Goal: Find specific page/section: Find specific page/section

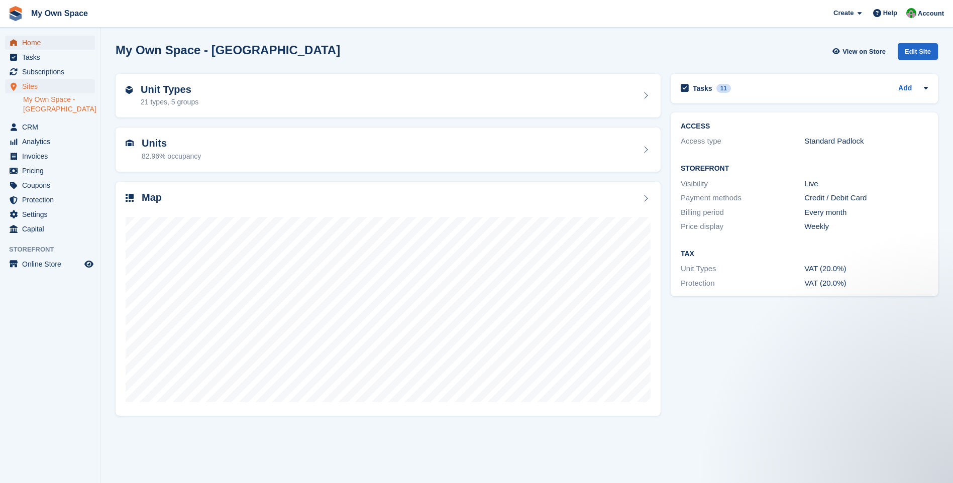
click at [39, 42] on span "Home" at bounding box center [52, 43] width 60 height 14
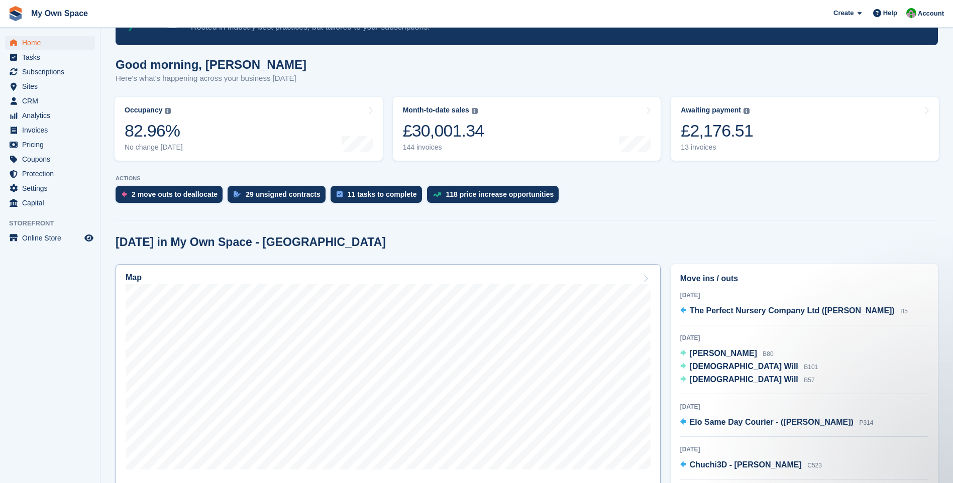
scroll to position [151, 0]
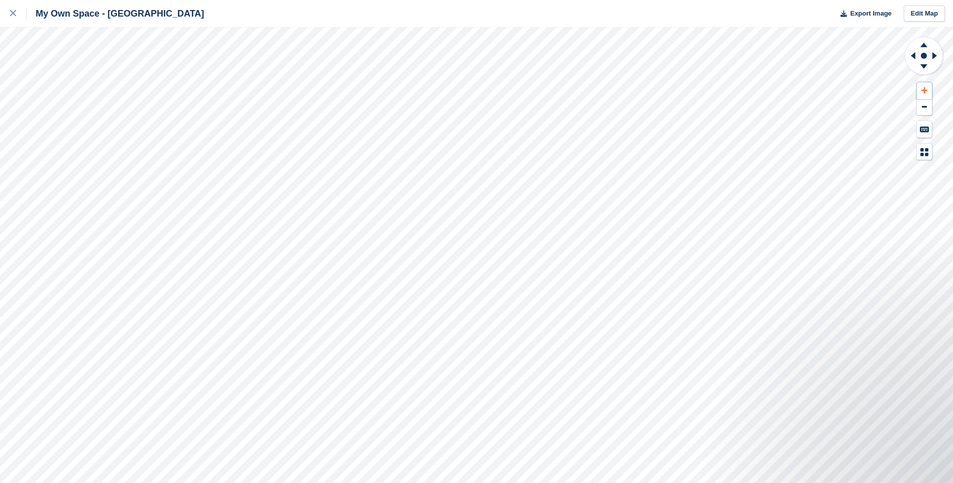
click at [922, 86] on button at bounding box center [924, 90] width 15 height 17
click at [920, 86] on button at bounding box center [924, 90] width 15 height 17
click at [923, 88] on icon at bounding box center [925, 90] width 6 height 7
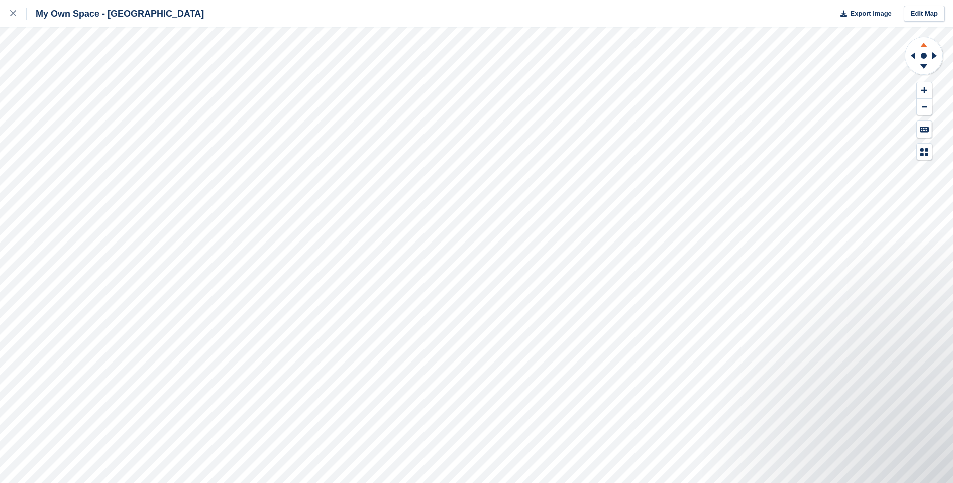
click at [924, 46] on icon at bounding box center [924, 45] width 7 height 5
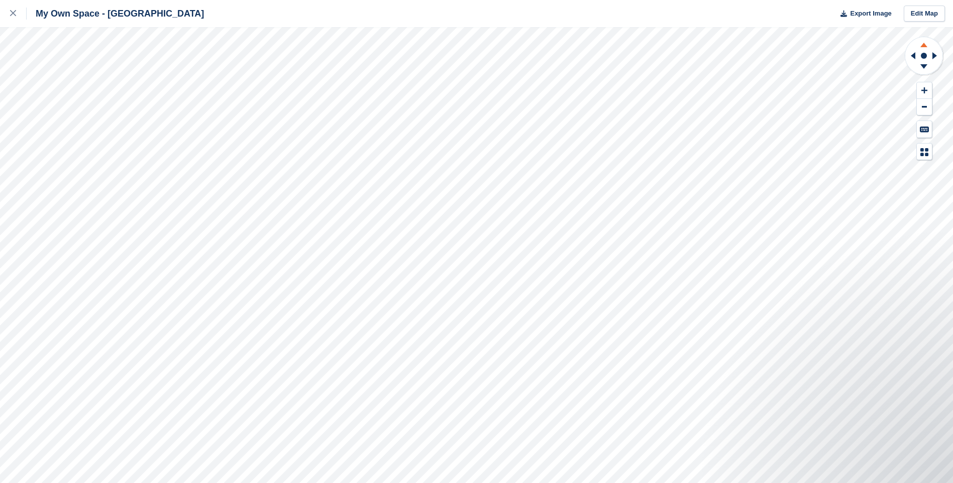
click at [924, 46] on icon at bounding box center [924, 45] width 7 height 5
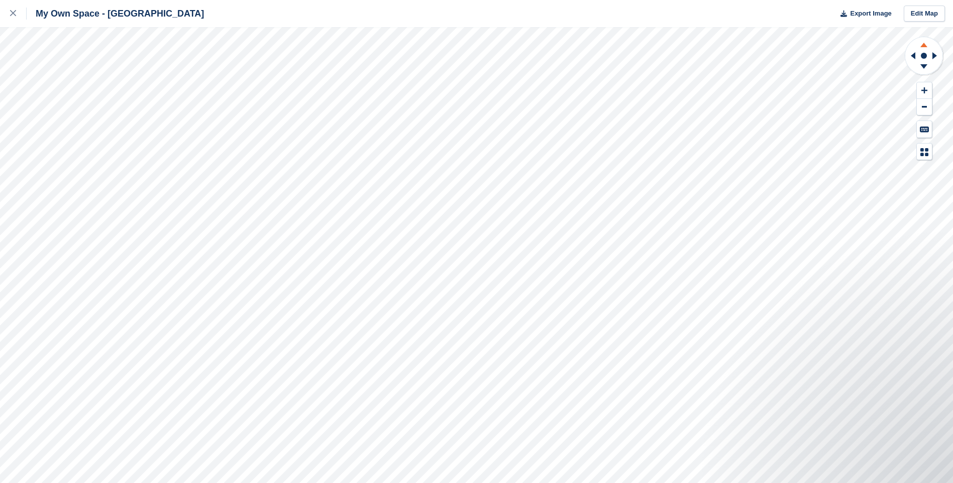
click at [924, 46] on icon at bounding box center [924, 45] width 7 height 5
click at [924, 45] on icon at bounding box center [924, 45] width 7 height 5
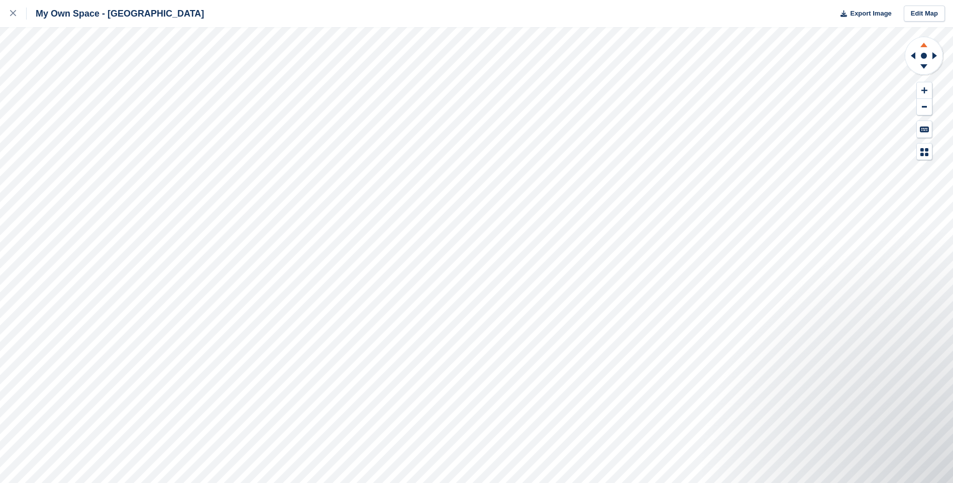
click at [923, 45] on icon at bounding box center [924, 45] width 7 height 5
click at [923, 44] on icon at bounding box center [924, 43] width 26 height 13
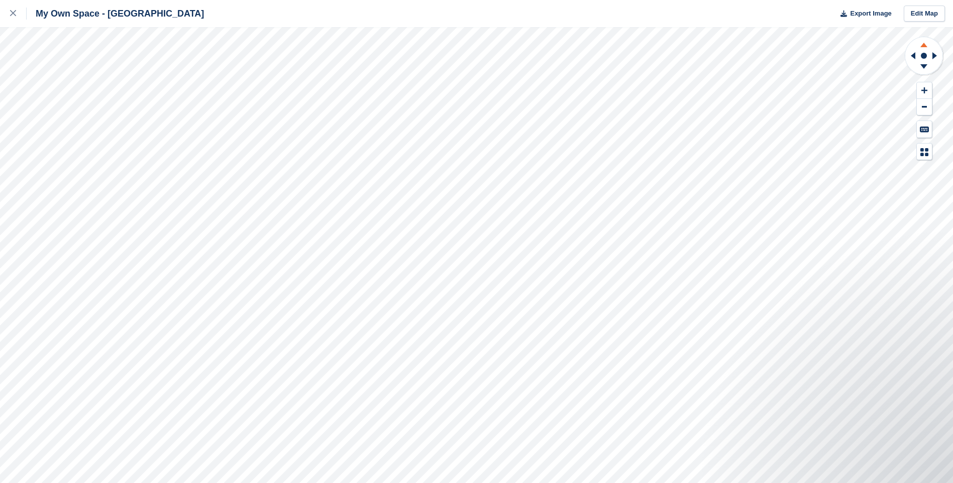
click at [923, 44] on icon at bounding box center [924, 43] width 26 height 13
click at [922, 44] on icon at bounding box center [924, 43] width 26 height 13
click at [922, 43] on icon at bounding box center [924, 43] width 26 height 13
drag, startPoint x: 922, startPoint y: 43, endPoint x: 913, endPoint y: 55, distance: 15.4
click at [913, 55] on icon at bounding box center [913, 55] width 5 height 7
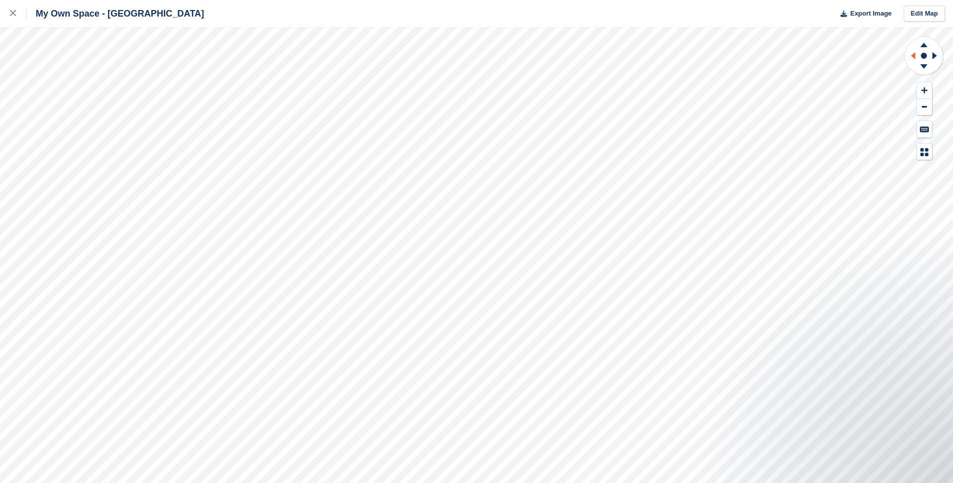
click at [913, 55] on icon at bounding box center [913, 55] width 5 height 7
click at [912, 55] on g at bounding box center [912, 56] width 13 height 26
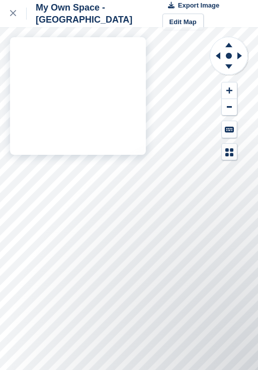
click at [120, 136] on div "My Own Space - Northampton Export Image Edit Map" at bounding box center [129, 185] width 258 height 370
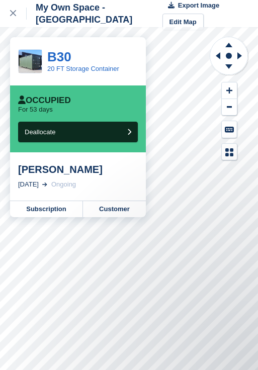
click at [117, 165] on div "My Own Space - Northampton Export Image Edit Map B30 20 FT Storage Container Oc…" at bounding box center [129, 185] width 258 height 370
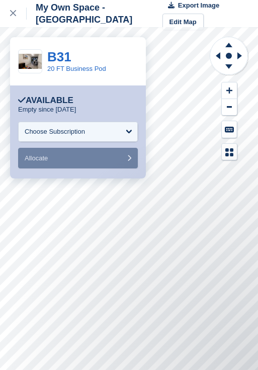
click at [210, 135] on div at bounding box center [229, 98] width 40 height 124
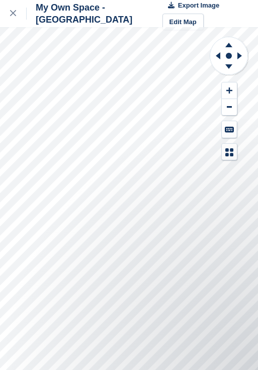
click at [119, 150] on div "My Own Space - Northampton Export Image Edit Map" at bounding box center [129, 185] width 258 height 370
click at [127, 128] on div "My Own Space - Northampton Export Image Edit Map" at bounding box center [129, 185] width 258 height 370
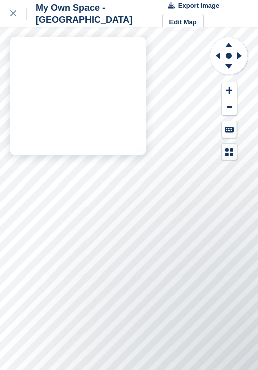
click at [142, 131] on div "My Own Space - Northampton Export Image Edit Map" at bounding box center [129, 185] width 258 height 370
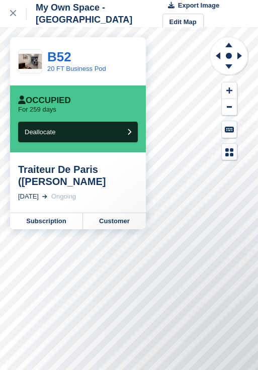
click at [215, 129] on div at bounding box center [229, 98] width 40 height 124
click at [215, 127] on div at bounding box center [229, 98] width 40 height 124
click at [222, 154] on button at bounding box center [229, 152] width 15 height 17
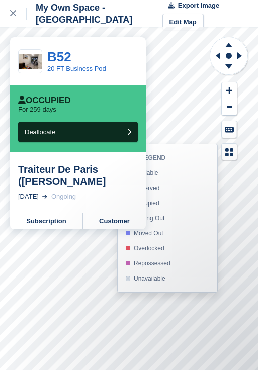
click at [214, 130] on div "MAP LEGEND Available Reserved Occupied Moving Out Moved Out Overlocked Reposses…" at bounding box center [229, 98] width 40 height 124
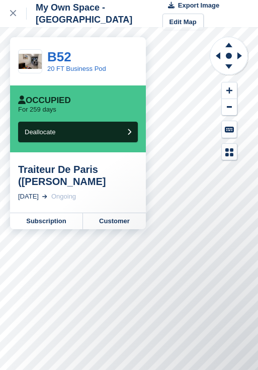
click at [216, 126] on div at bounding box center [229, 98] width 40 height 124
click at [219, 56] on icon at bounding box center [218, 55] width 5 height 7
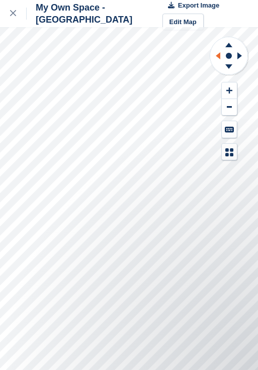
click at [139, 125] on div "My Own Space - Northampton Export Image Edit Map" at bounding box center [129, 185] width 258 height 370
click at [135, 128] on div "My Own Space - Northampton Export Image Edit Map" at bounding box center [129, 185] width 258 height 370
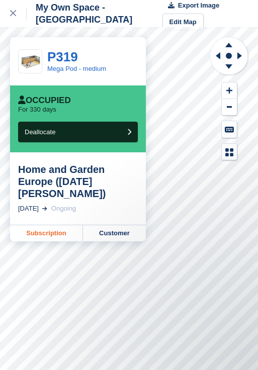
click at [35, 225] on link "Subscription" at bounding box center [46, 233] width 73 height 16
